Goal: Obtain resource: Download file/media

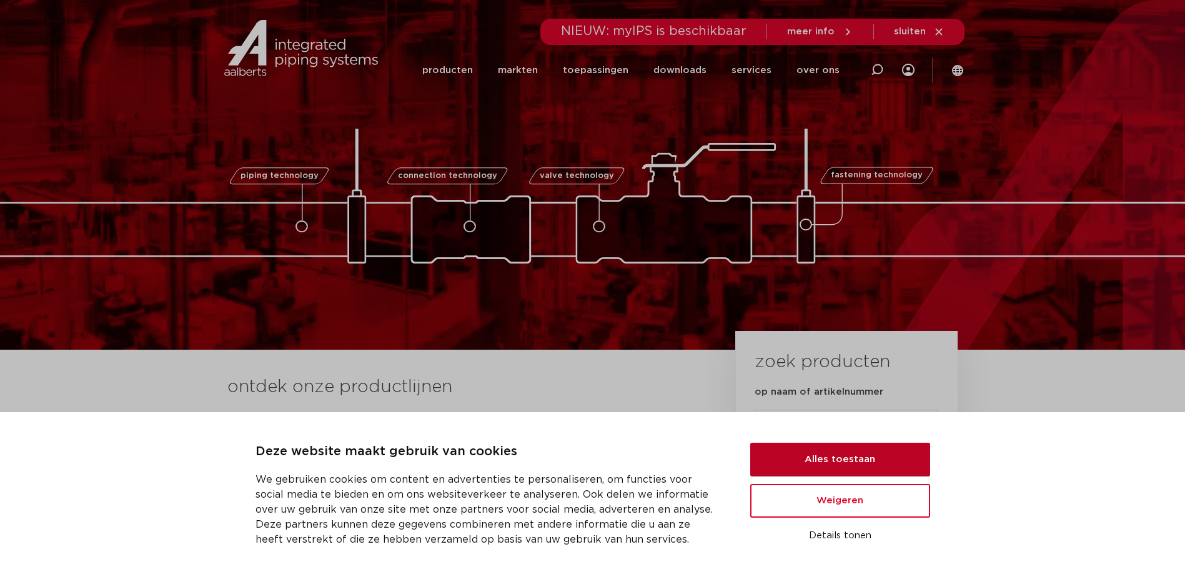
click at [871, 462] on button "Alles toestaan" at bounding box center [841, 460] width 180 height 34
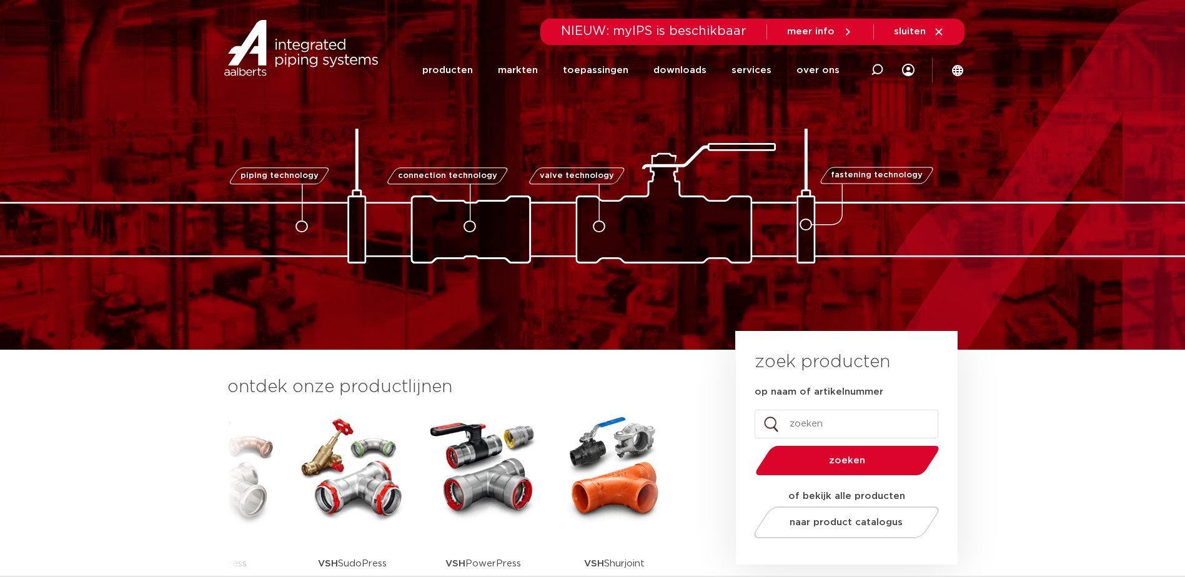
click at [358, 479] on img at bounding box center [352, 468] width 112 height 112
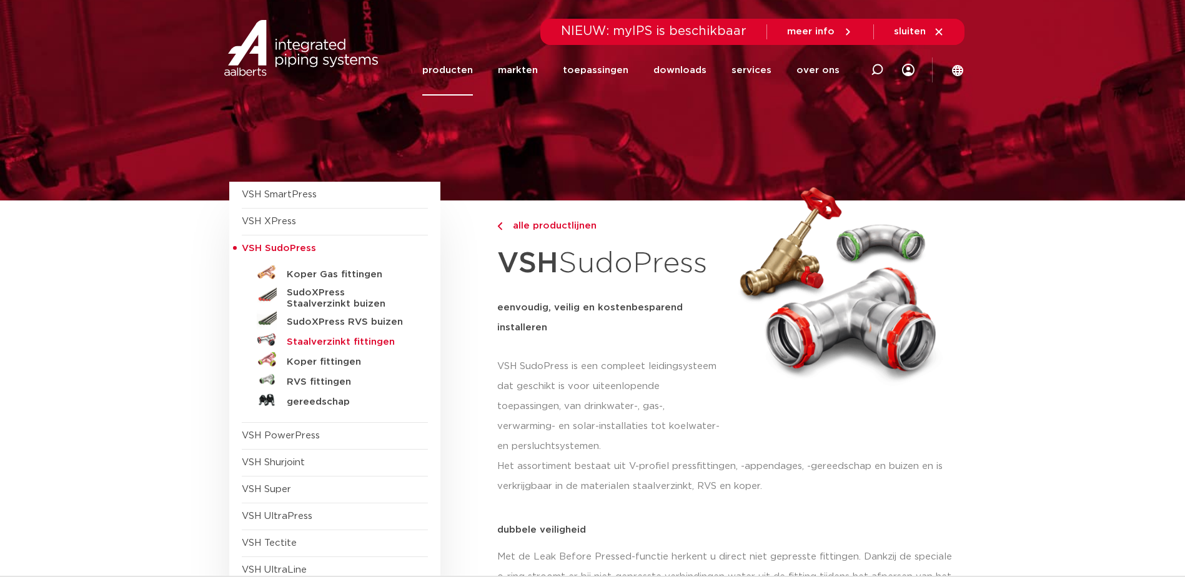
click at [366, 343] on h5 "Staalverzinkt fittingen" at bounding box center [349, 342] width 124 height 11
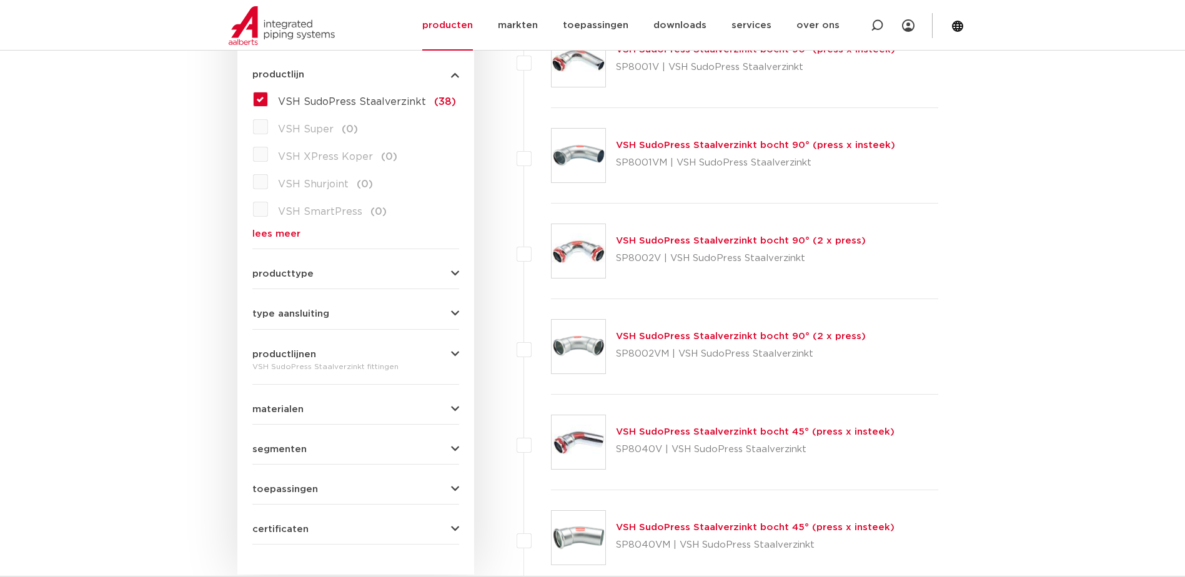
scroll to position [375, 0]
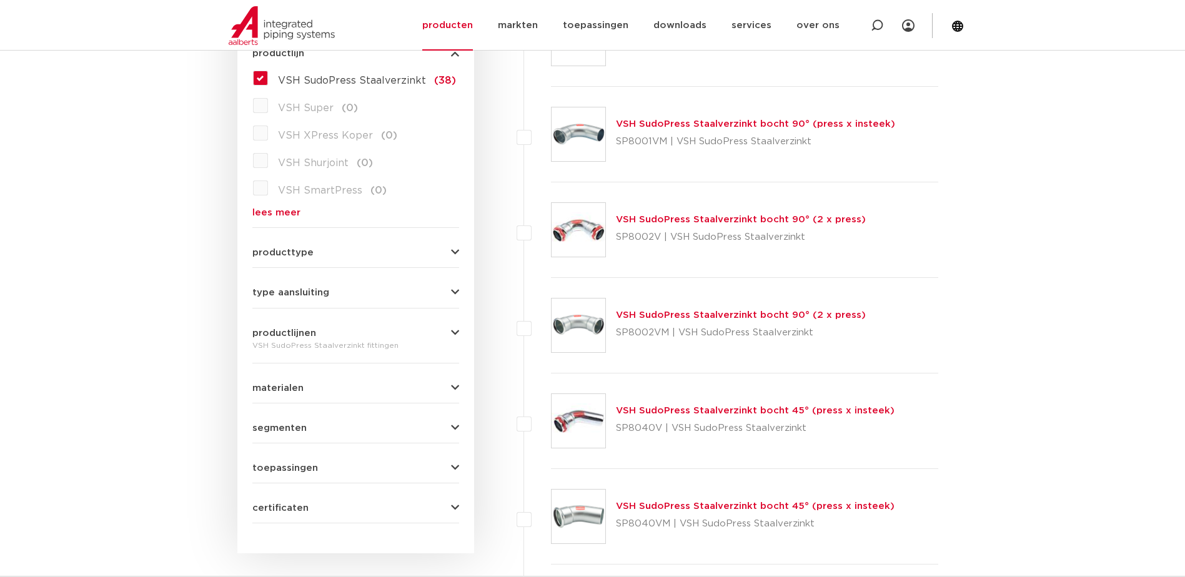
click at [322, 298] on form "zoek op naam of productnummer alle categorieën fittingen fittingen afsluiters b…" at bounding box center [355, 224] width 207 height 597
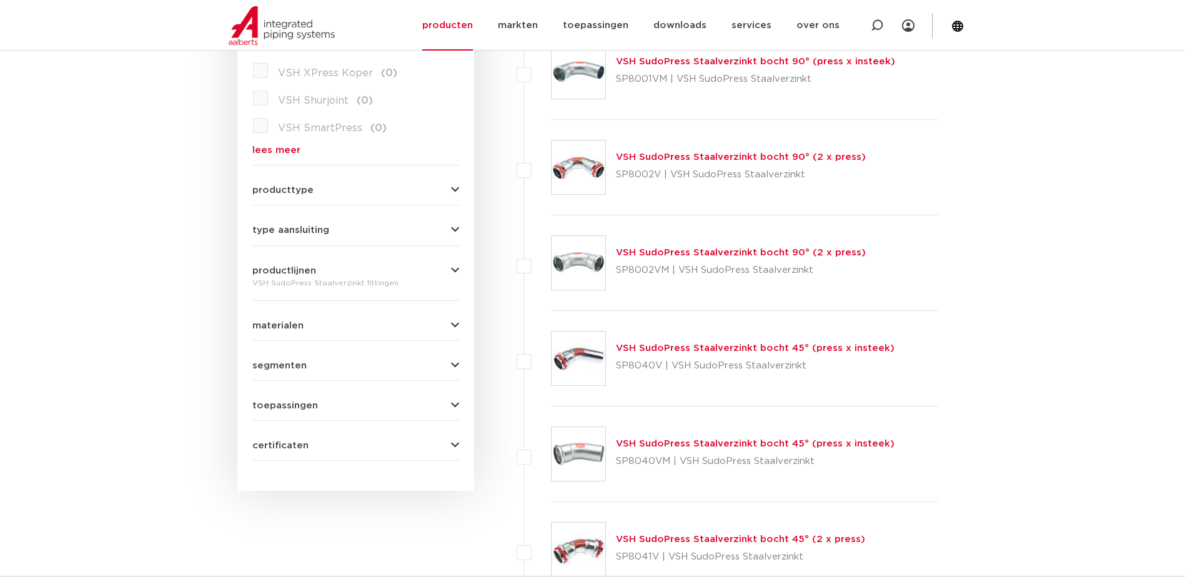
click at [448, 441] on button "certificaten" at bounding box center [355, 445] width 207 height 9
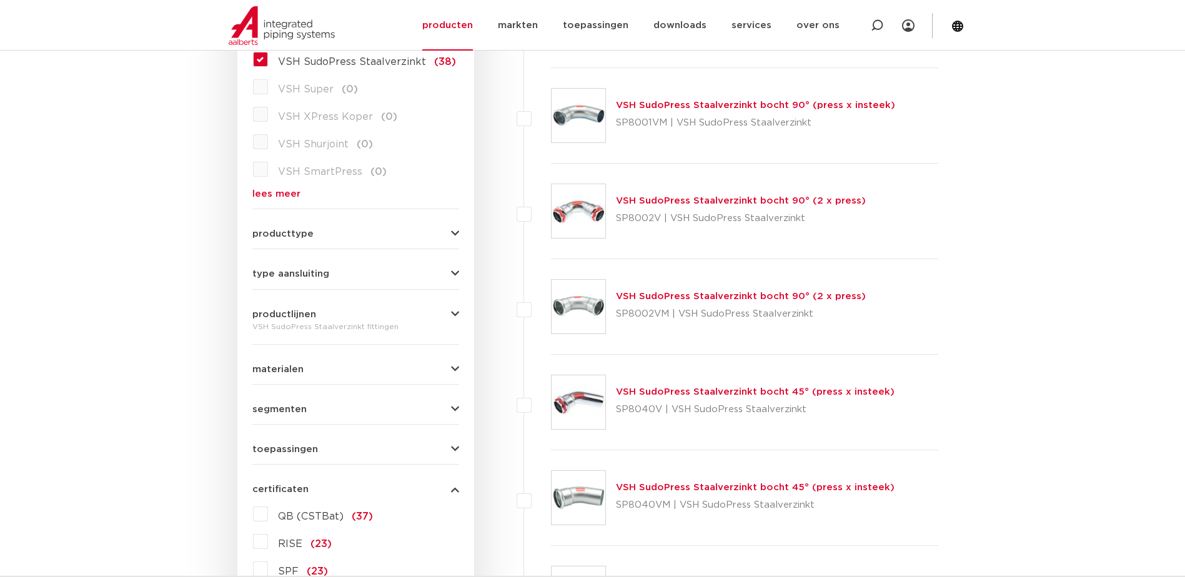
scroll to position [375, 0]
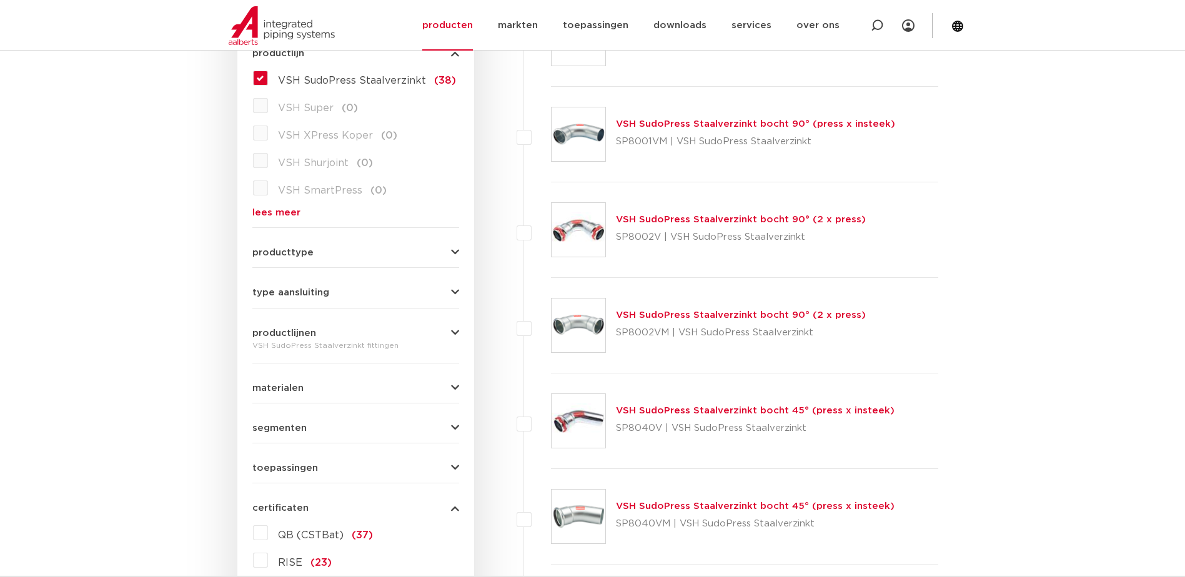
click at [301, 464] on span "toepassingen" at bounding box center [285, 468] width 66 height 9
click at [301, 429] on span "segmenten" at bounding box center [279, 428] width 54 height 9
click at [302, 391] on button "materialen" at bounding box center [355, 388] width 207 height 9
click at [307, 330] on span "productlijnen" at bounding box center [284, 333] width 64 height 9
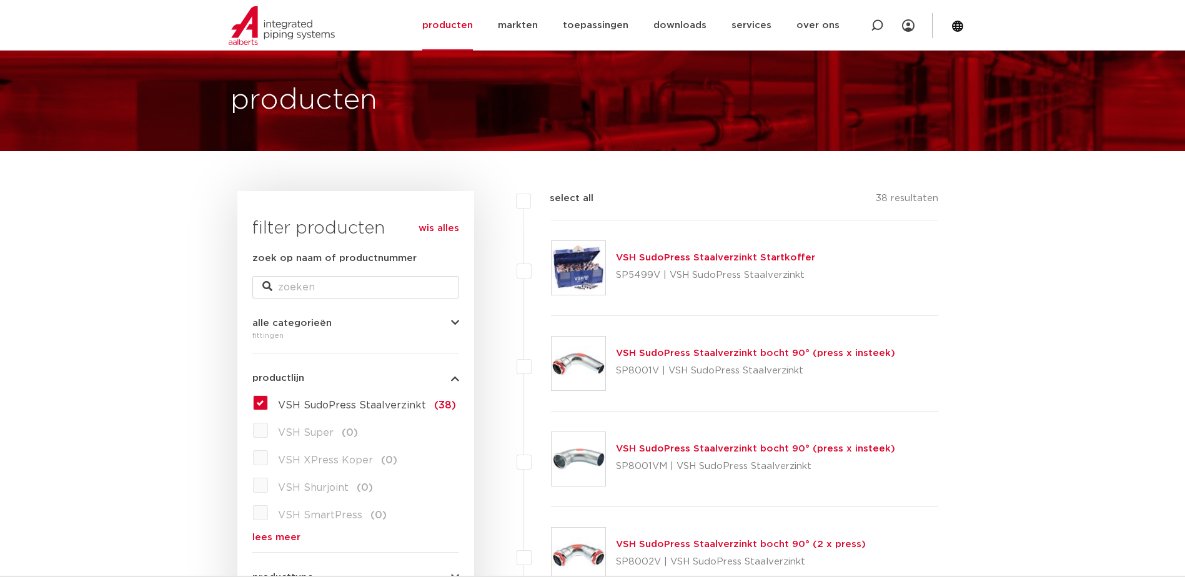
scroll to position [0, 0]
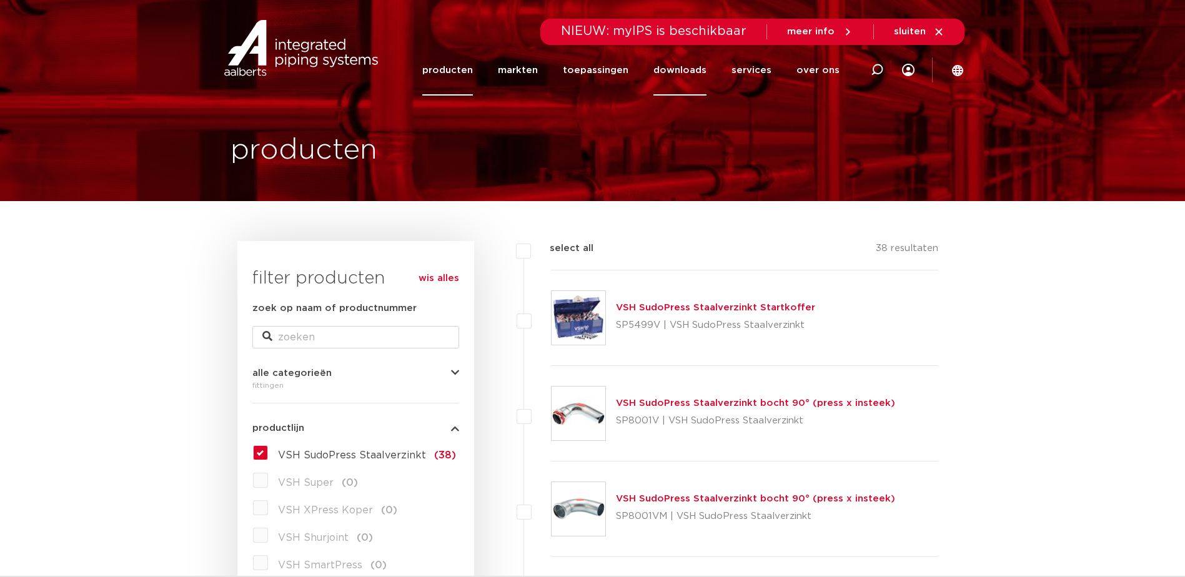
click at [693, 73] on link "downloads" at bounding box center [680, 70] width 53 height 51
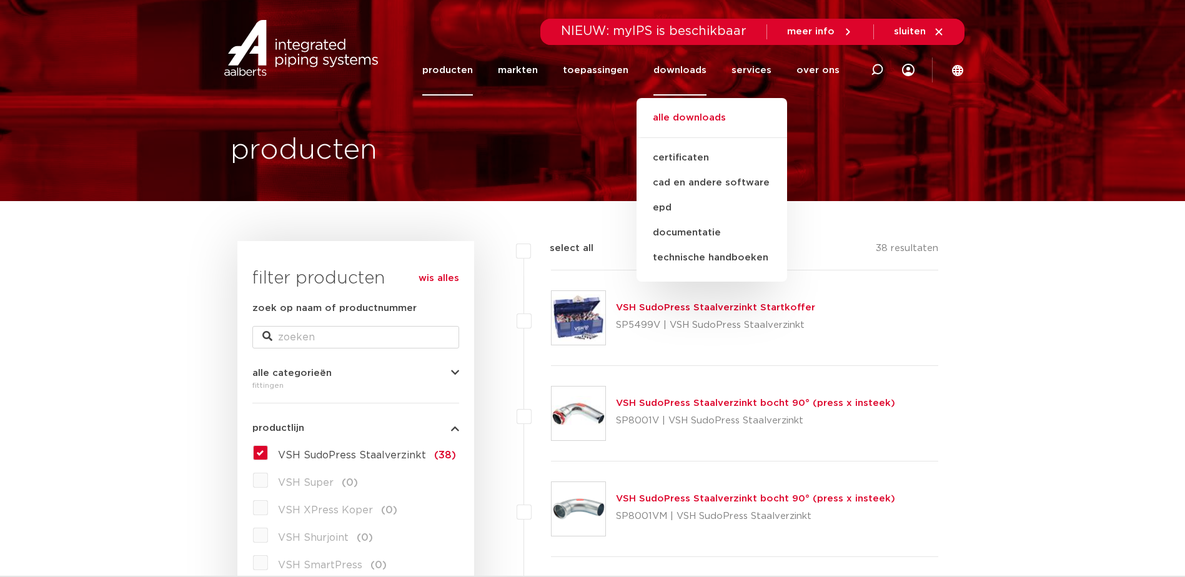
click at [716, 126] on link "alle downloads" at bounding box center [712, 124] width 151 height 27
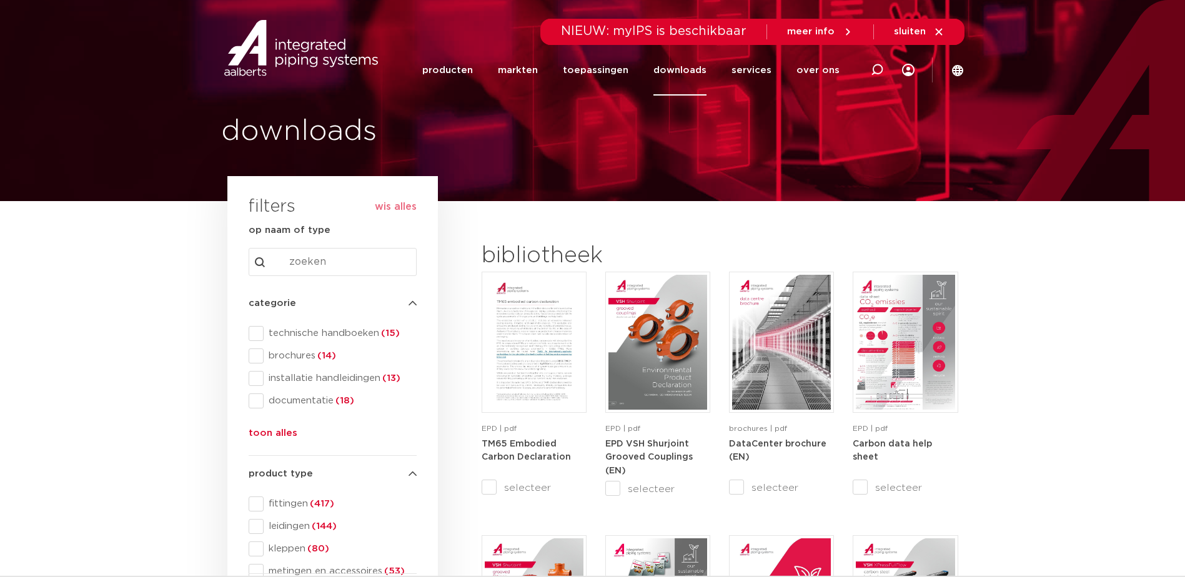
click at [387, 262] on input "Search content" at bounding box center [333, 262] width 168 height 28
type input "sudopress"
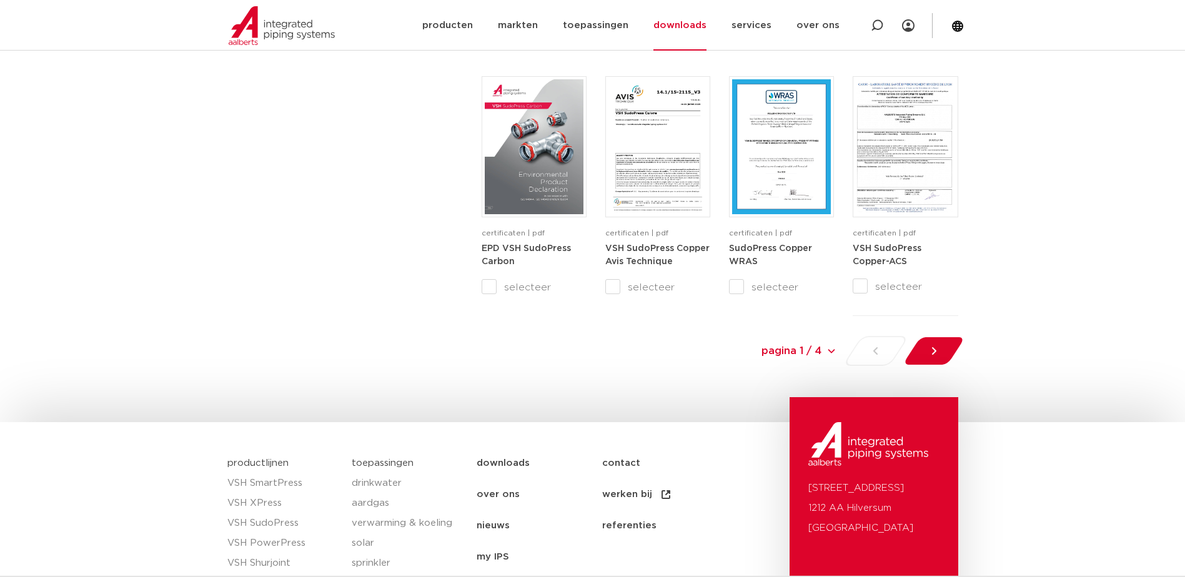
scroll to position [1250, 0]
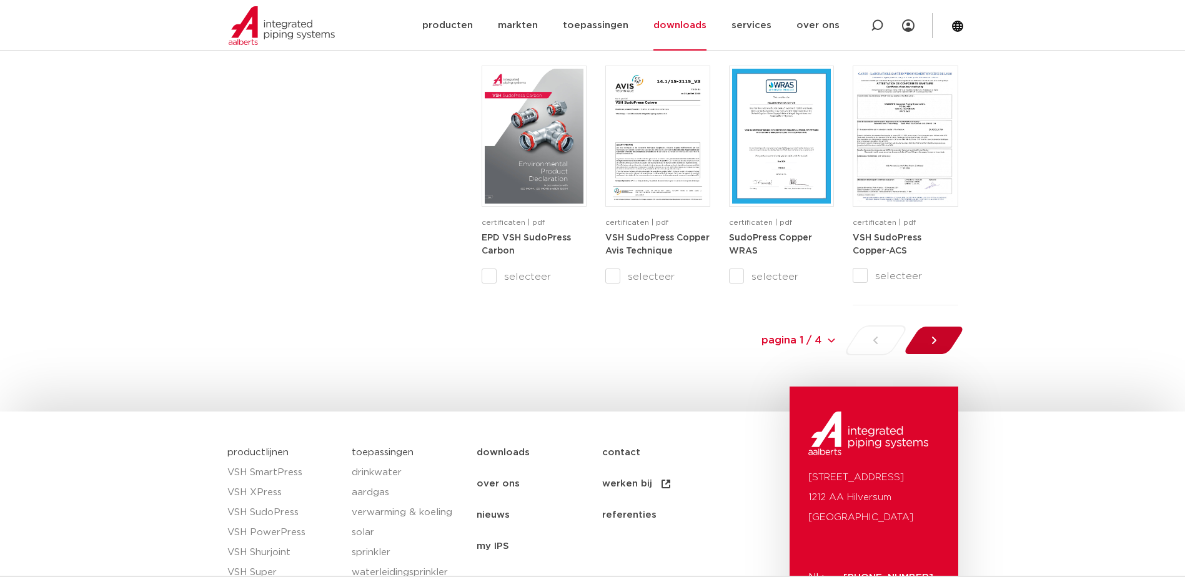
click at [932, 347] on div at bounding box center [934, 341] width 68 height 30
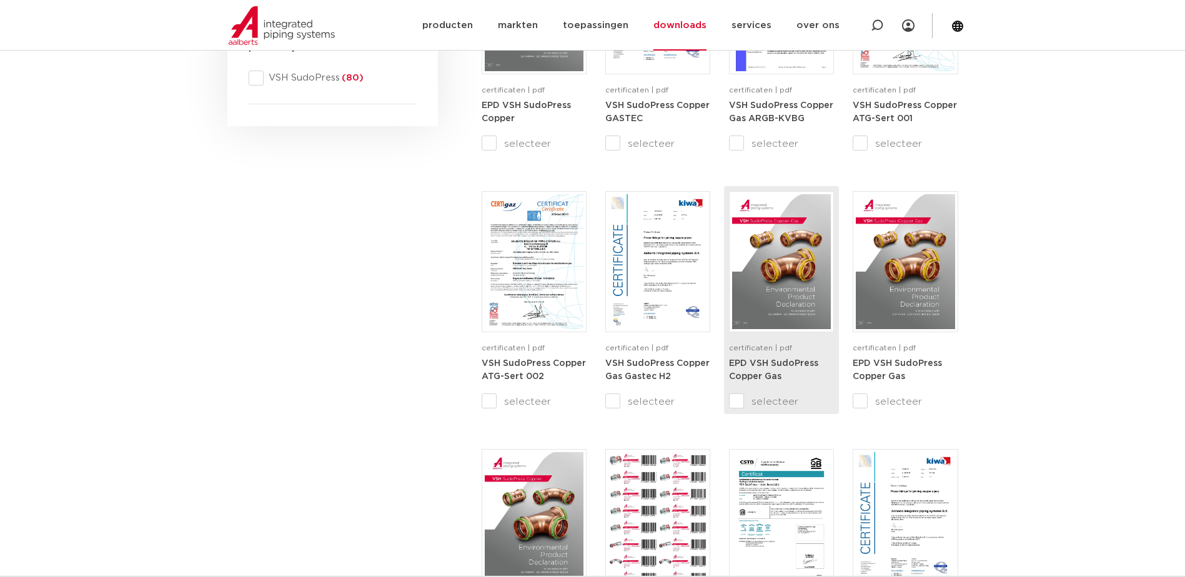
scroll to position [562, 0]
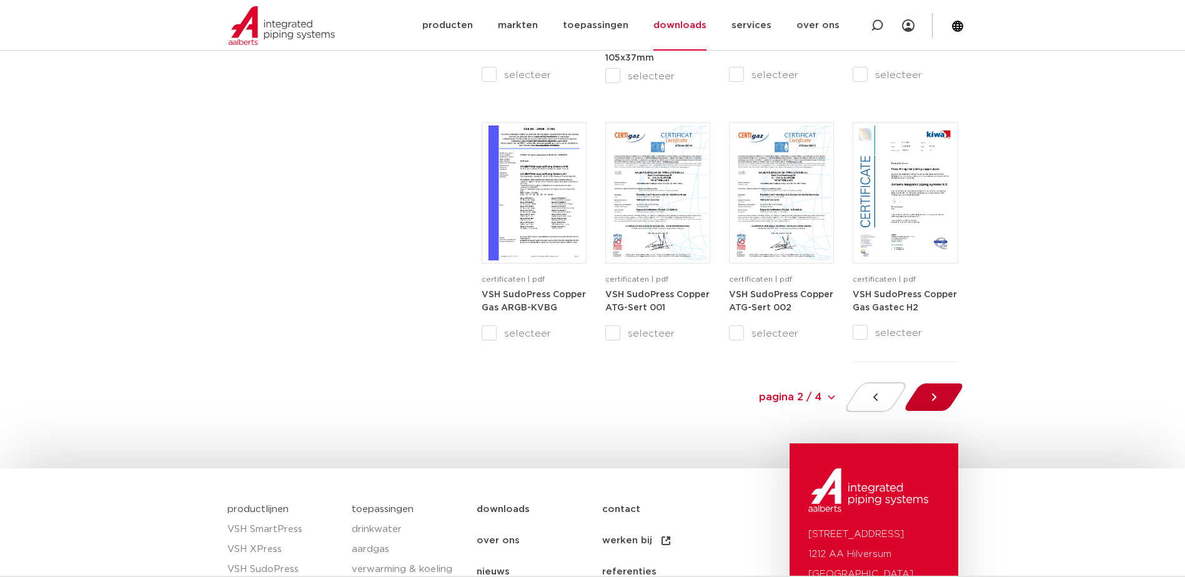
click at [936, 403] on icon at bounding box center [934, 397] width 12 height 12
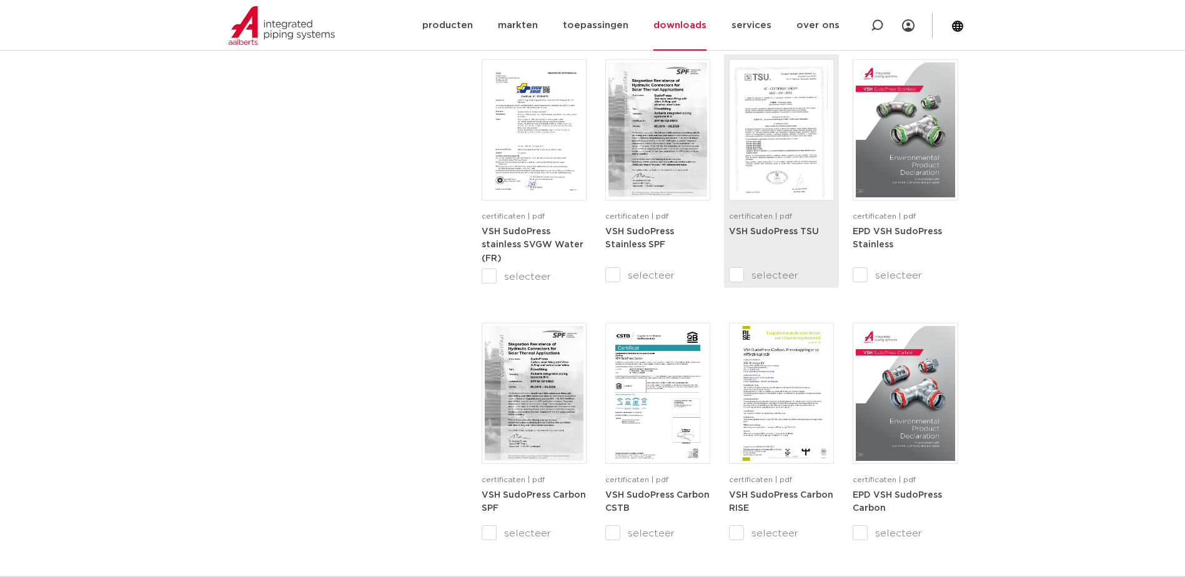
scroll to position [772, 0]
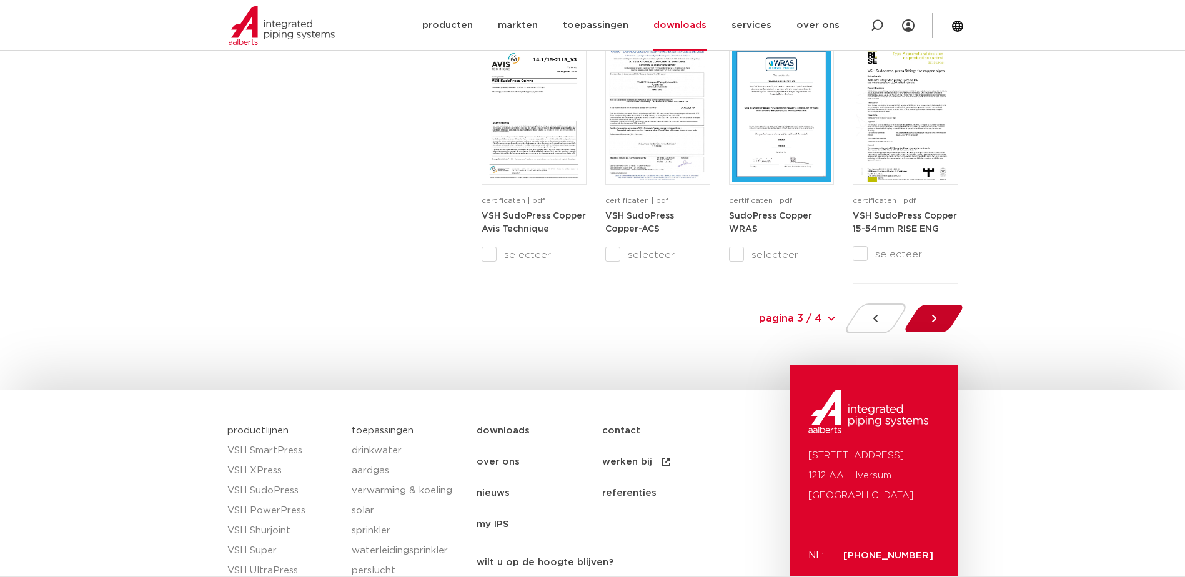
click at [924, 321] on div at bounding box center [934, 319] width 68 height 30
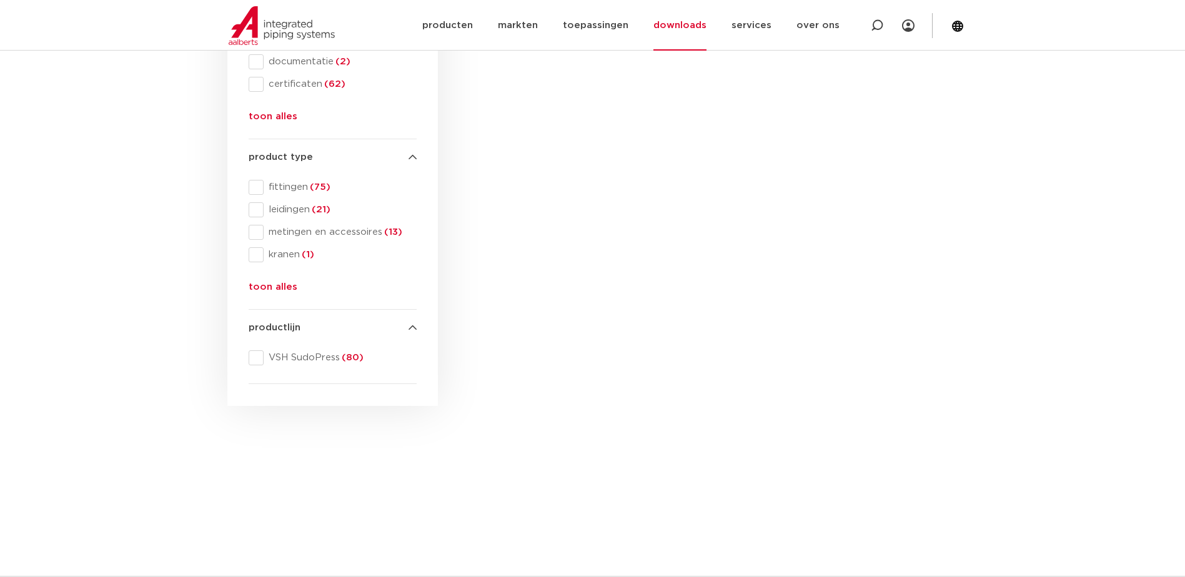
scroll to position [272, 0]
